Goal: Task Accomplishment & Management: Manage account settings

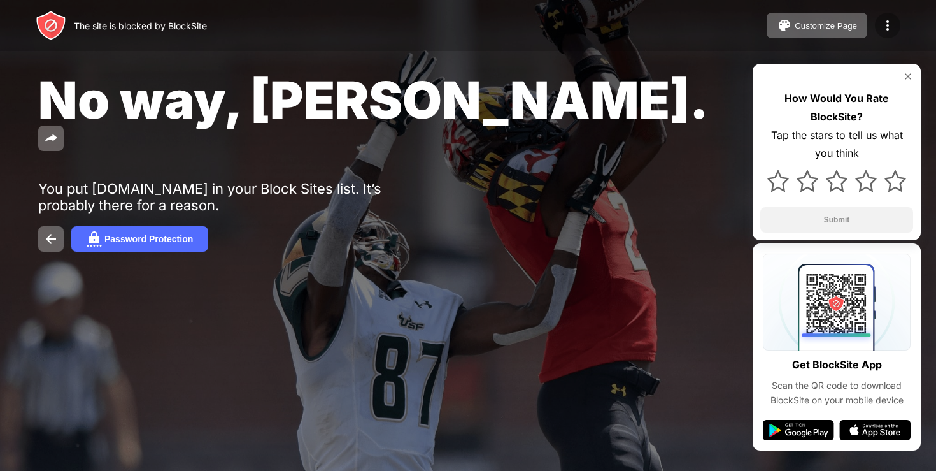
click at [886, 18] on img at bounding box center [887, 25] width 15 height 15
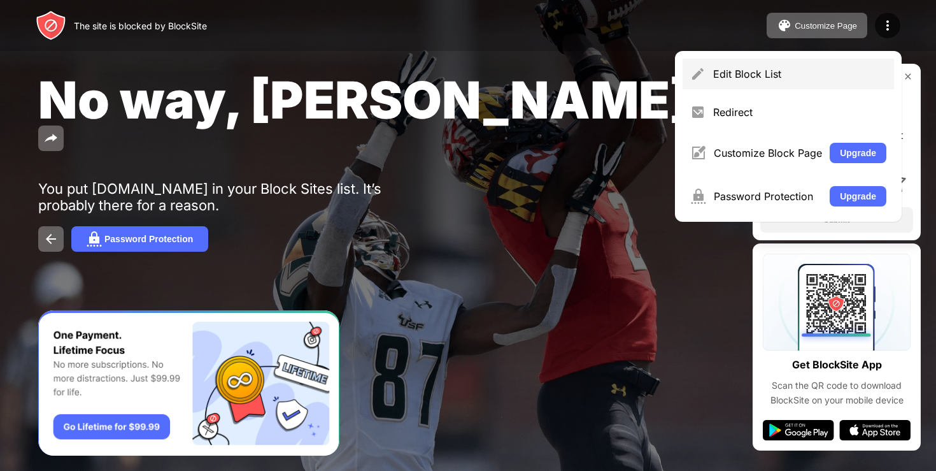
click at [749, 63] on div "Edit Block List" at bounding box center [788, 74] width 211 height 31
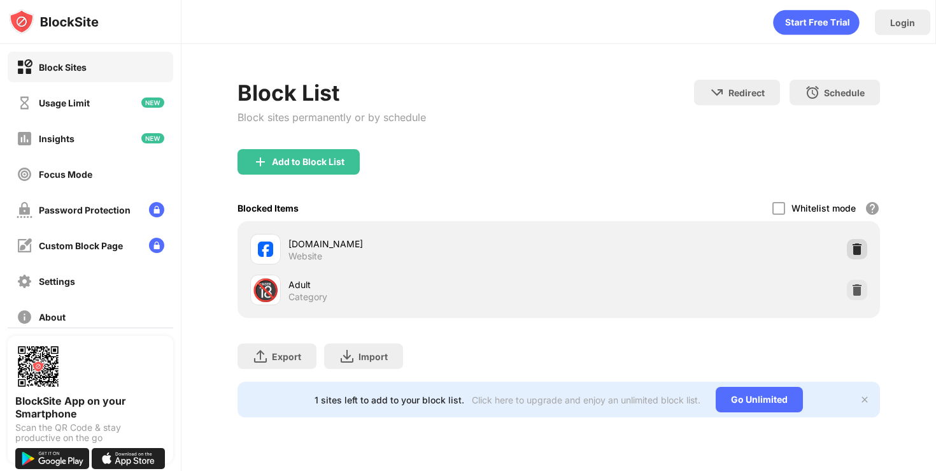
click at [859, 247] on img at bounding box center [857, 249] width 13 height 13
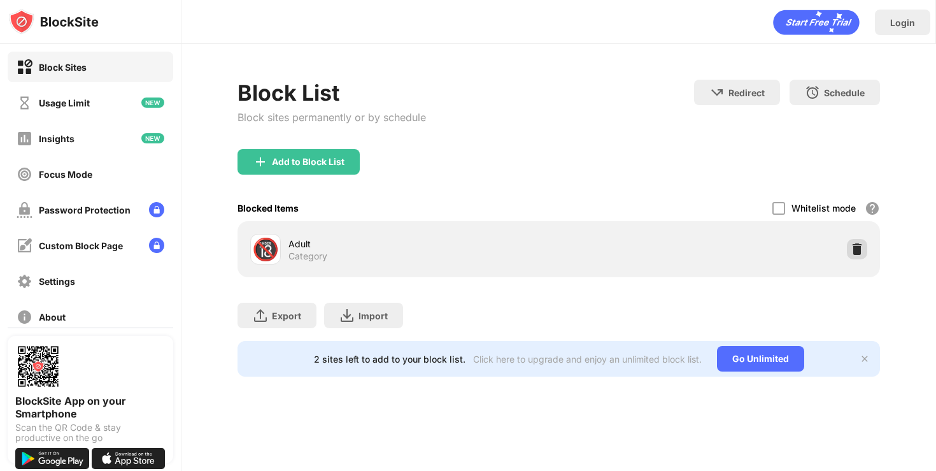
click at [852, 249] on img at bounding box center [857, 249] width 13 height 13
